Goal: Task Accomplishment & Management: Complete application form

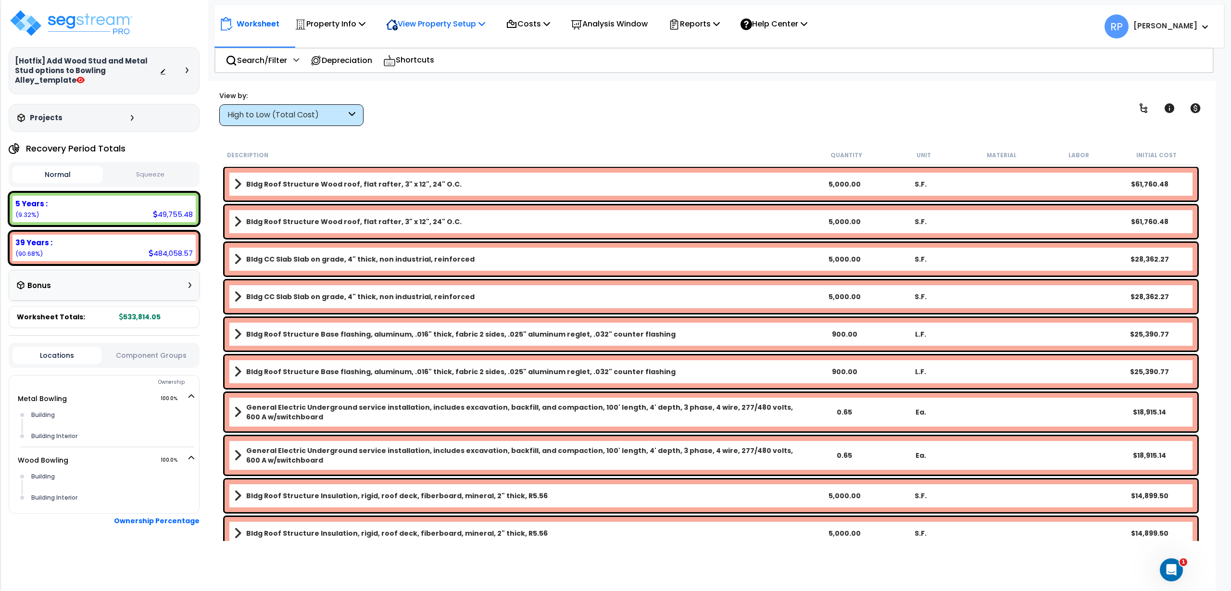
click at [433, 22] on p "View Property Setup" at bounding box center [435, 23] width 99 height 13
click at [446, 69] on link "View Questionnaire" at bounding box center [428, 65] width 95 height 19
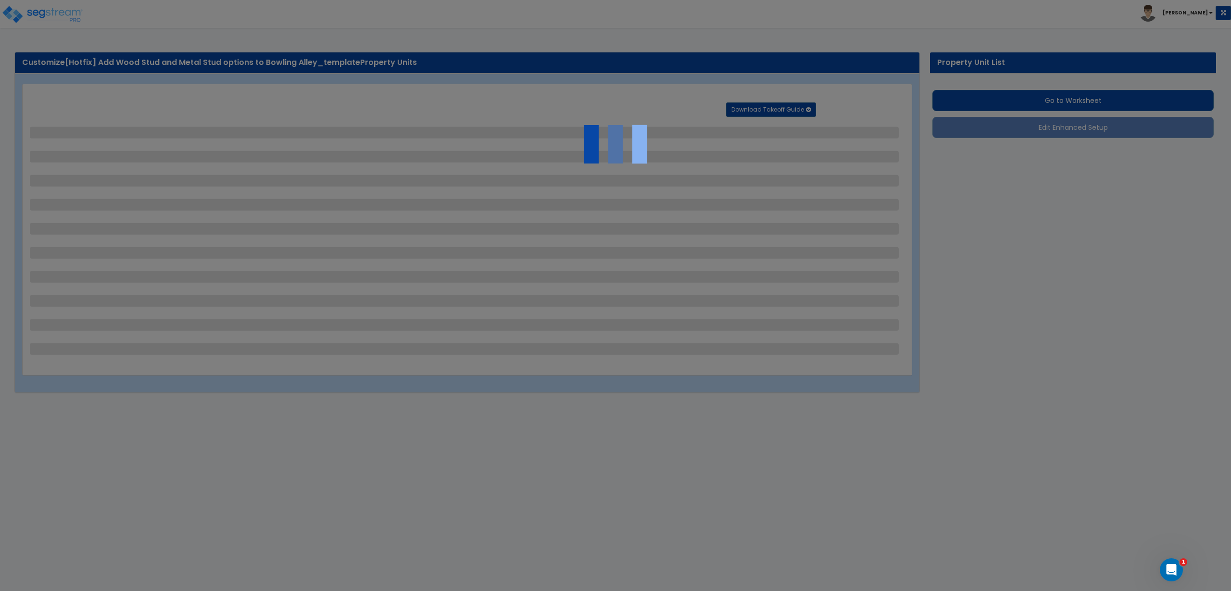
select select "8"
select select "2"
select select "1"
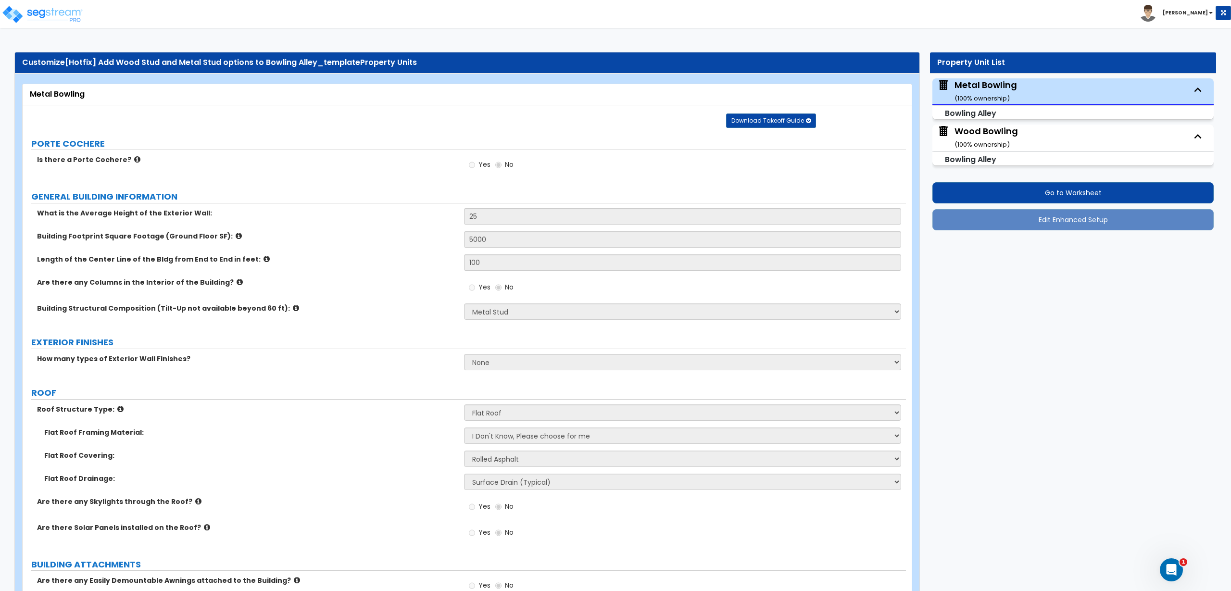
click at [992, 139] on div "Wood Bowling ( 100 % ownership)" at bounding box center [986, 137] width 63 height 25
select select "7"
select select "2"
select select "1"
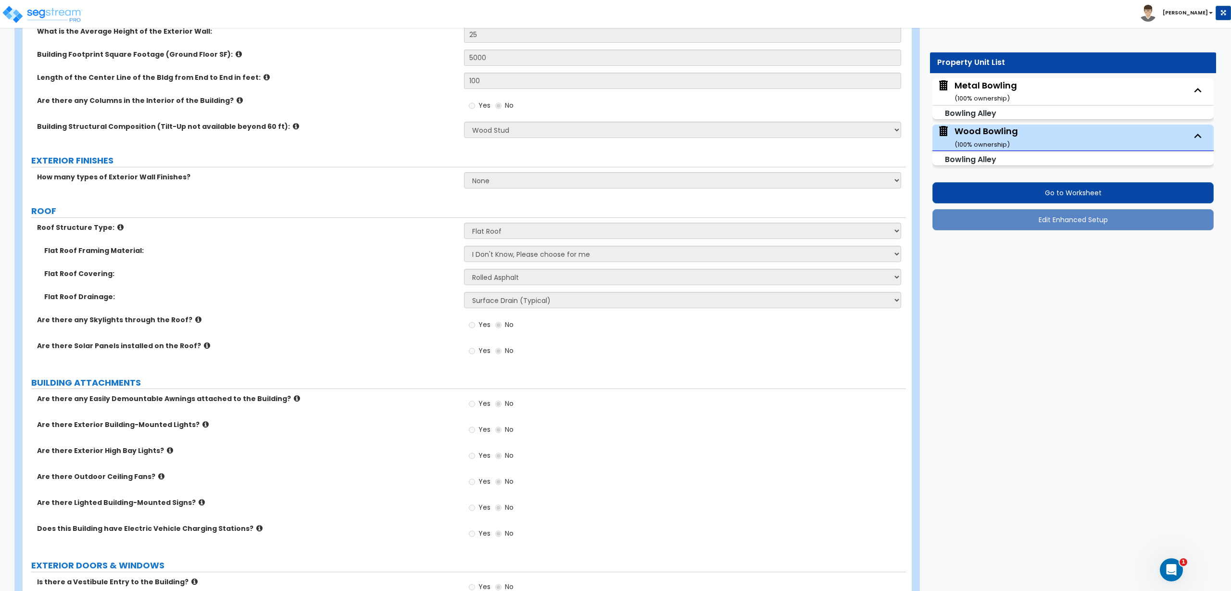
scroll to position [240, 0]
